Goal: Transaction & Acquisition: Book appointment/travel/reservation

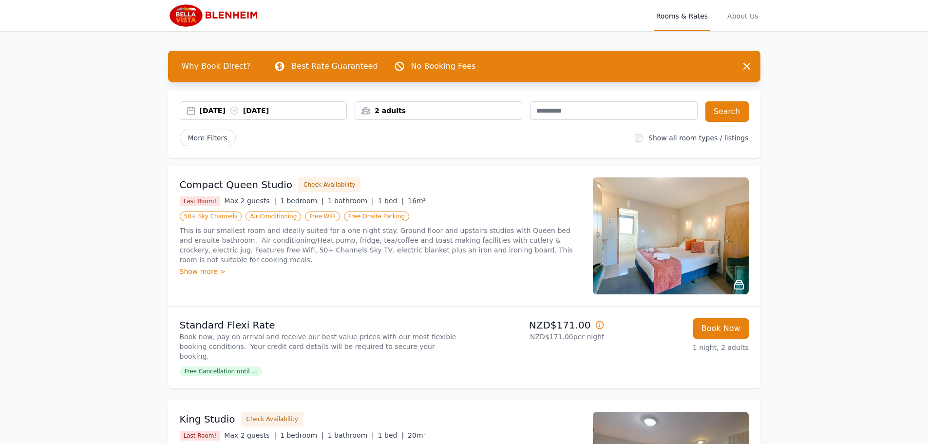
click at [217, 112] on div "[DATE] [DATE]" at bounding box center [273, 111] width 147 height 10
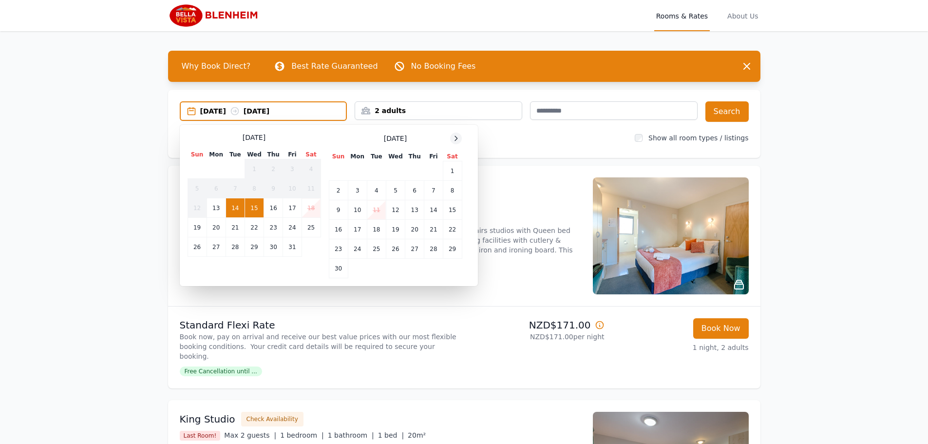
click at [452, 135] on icon at bounding box center [456, 138] width 8 height 8
click at [455, 135] on icon at bounding box center [456, 138] width 8 height 8
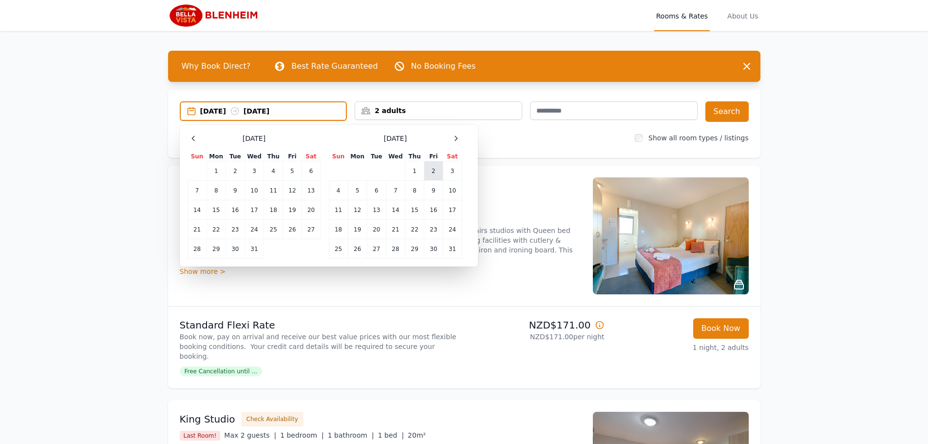
click at [433, 170] on td "2" at bounding box center [433, 170] width 19 height 19
click at [339, 190] on td "4" at bounding box center [338, 190] width 19 height 19
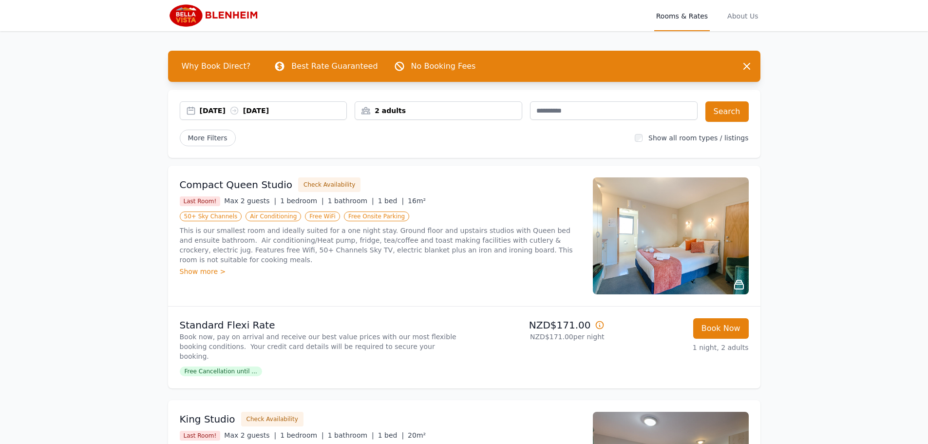
click at [446, 115] on div "2 adults" at bounding box center [439, 110] width 168 height 19
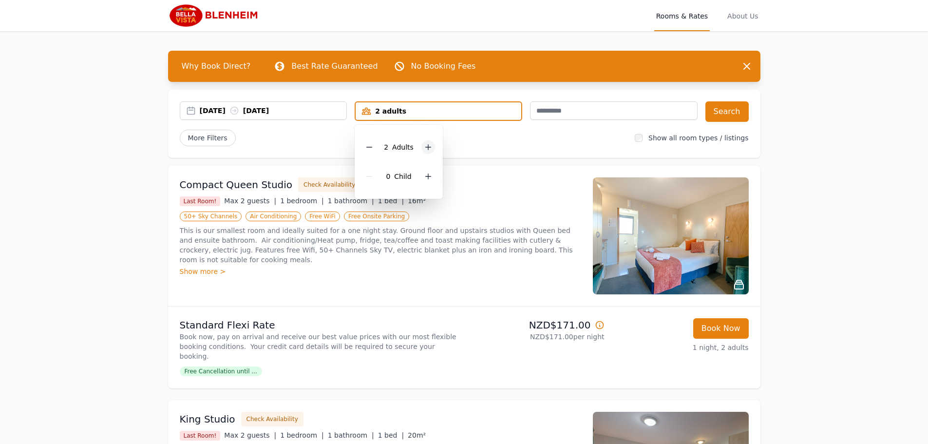
click at [429, 146] on icon at bounding box center [428, 147] width 8 height 8
click at [508, 139] on div "More Filters" at bounding box center [404, 138] width 448 height 17
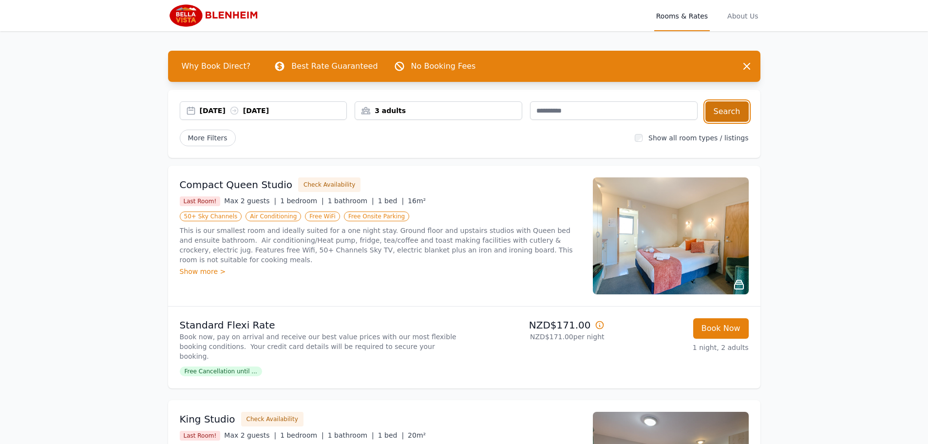
click at [731, 112] on button "Search" at bounding box center [726, 111] width 43 height 20
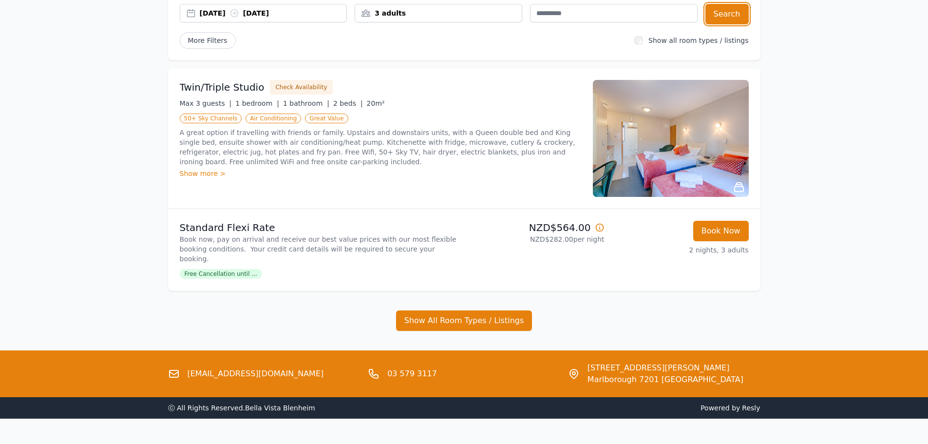
scroll to position [49, 0]
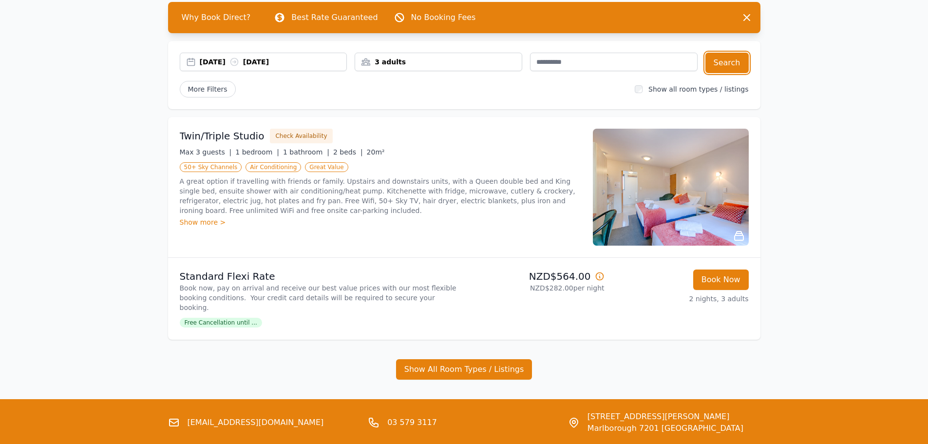
click at [473, 65] on div "3 adults" at bounding box center [438, 62] width 167 height 10
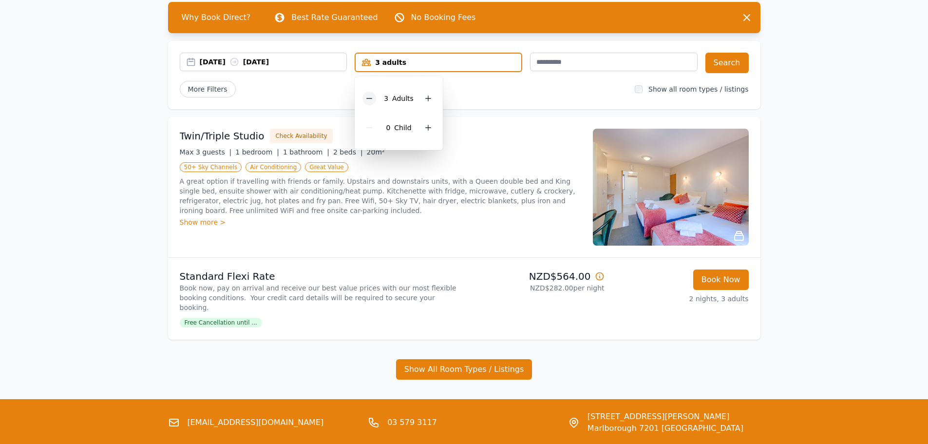
click at [365, 98] on div at bounding box center [369, 99] width 14 height 14
click at [474, 95] on div "More Filters" at bounding box center [404, 89] width 448 height 17
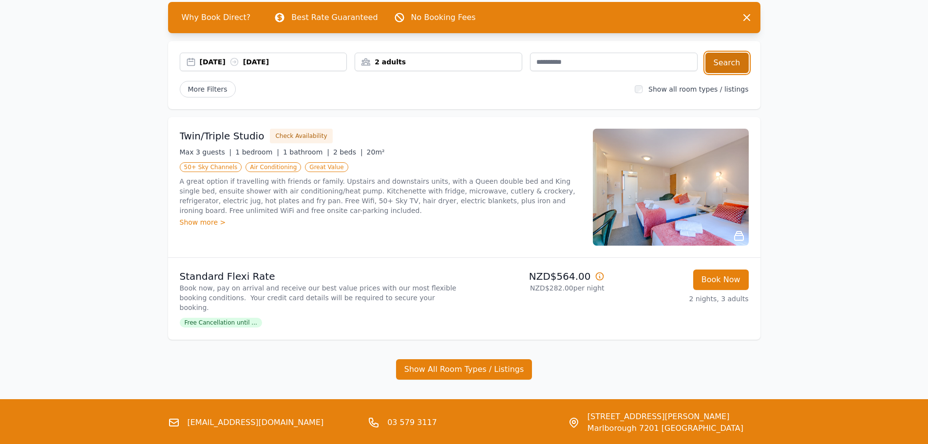
click at [744, 61] on button "Search" at bounding box center [726, 63] width 43 height 20
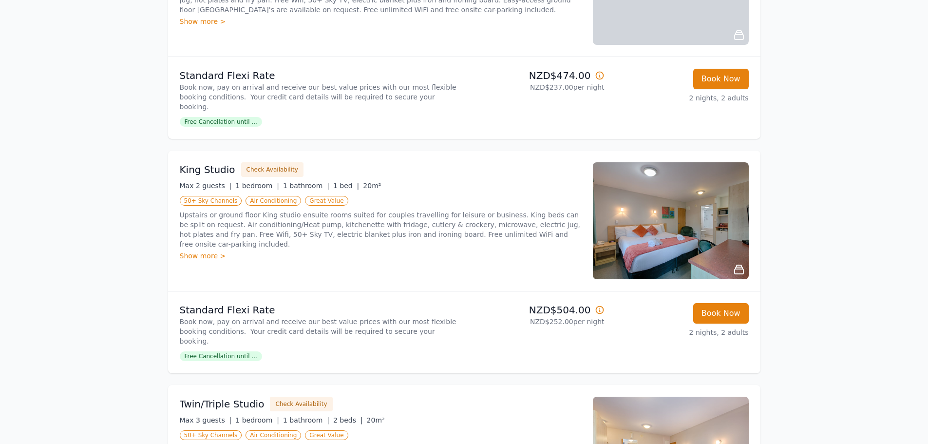
scroll to position [487, 0]
